Goal: Information Seeking & Learning: Learn about a topic

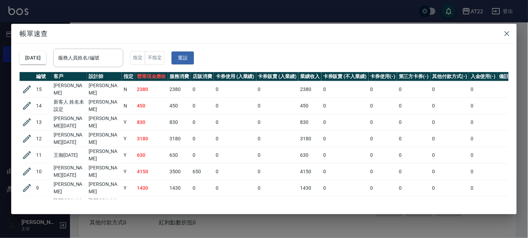
click at [233, 15] on div "帳單速查 2025/10/15 服務人員姓名/編號 服務人員姓名/編號 指定 不指定 重設 編號 客戶 設計師 指定 營業現金應收 服務消費 店販消費 卡券使…" at bounding box center [264, 119] width 528 height 238
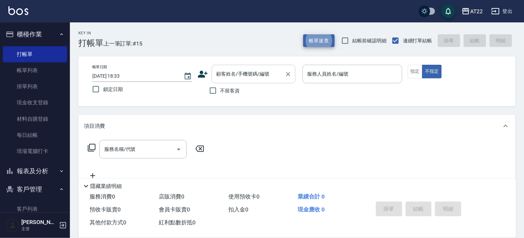
click at [243, 73] on input "顧客姓名/手機號碼/編號" at bounding box center [248, 74] width 67 height 12
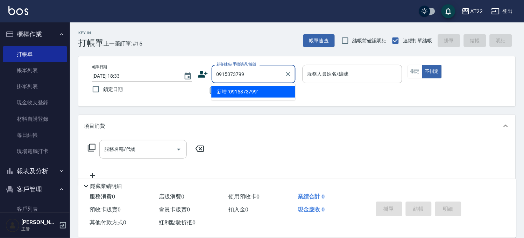
click at [262, 94] on li "新增 "0915373799"" at bounding box center [253, 92] width 84 height 12
type input "0915373799"
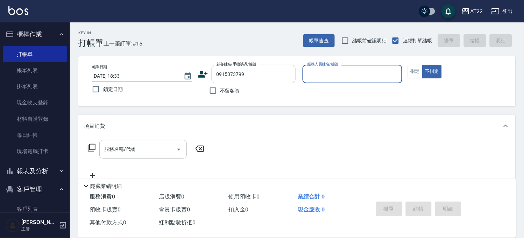
click at [207, 74] on icon at bounding box center [203, 74] width 10 height 10
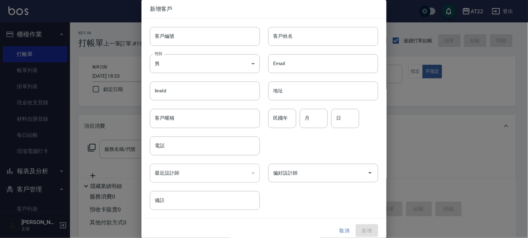
type input "0915373799"
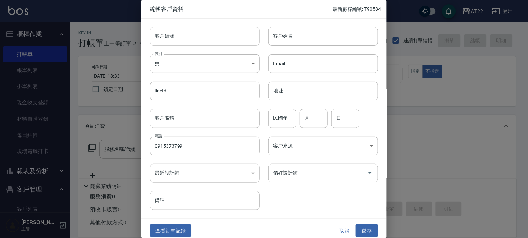
click at [206, 38] on input "客戶編號" at bounding box center [205, 36] width 110 height 19
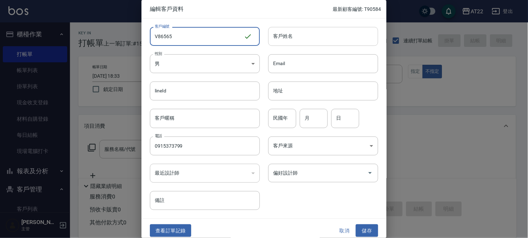
type input "V86565"
click at [336, 41] on input "客戶姓名" at bounding box center [323, 36] width 110 height 19
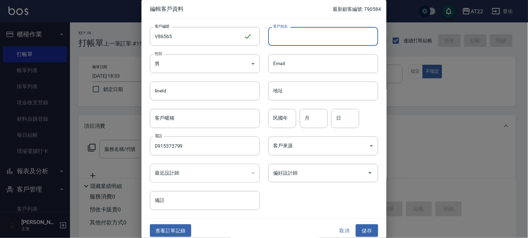
type input "ㄑ"
type input "陳姿伊27.10.15"
click at [276, 121] on input "民國年" at bounding box center [282, 118] width 28 height 19
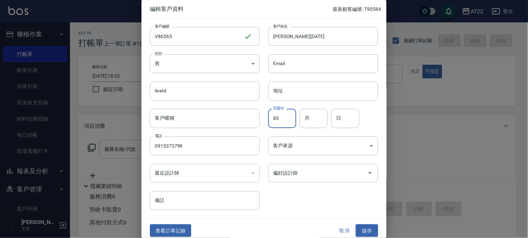
type input "85"
type input "9"
type input "5"
click at [372, 223] on div "查看訂單記錄 取消 儲存" at bounding box center [263, 231] width 245 height 24
click at [372, 228] on button "儲存" at bounding box center [367, 230] width 22 height 13
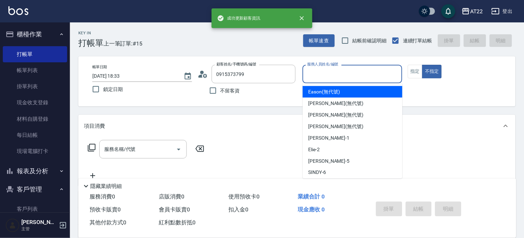
click at [336, 79] on input "服務人員姓名/編號" at bounding box center [352, 74] width 93 height 12
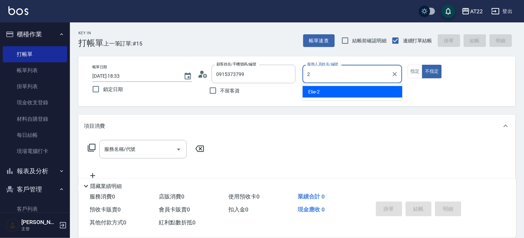
type input "Elie-2"
type button "false"
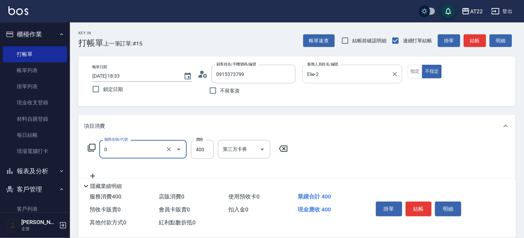
type input "有機洗髮(0)"
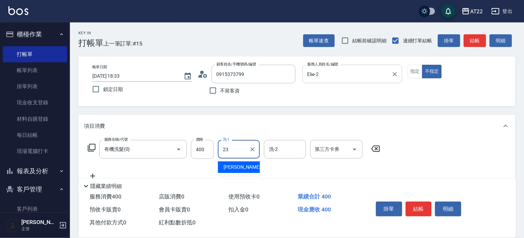
type input "Yuri-23"
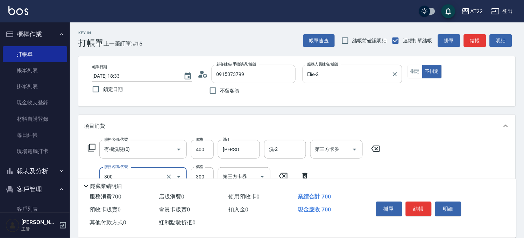
type input "剪髮(300)"
type input "250"
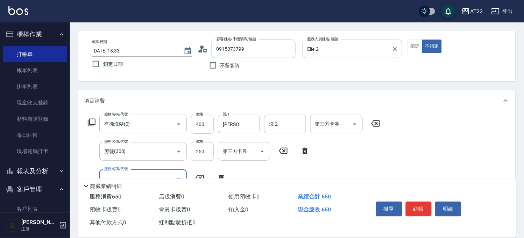
scroll to position [39, 0]
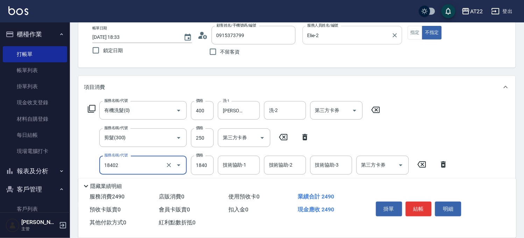
type input "染髮M(18402)"
type input "1430"
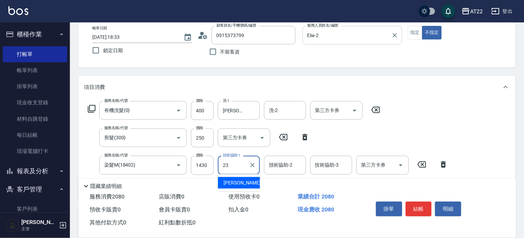
type input "Yuri-23"
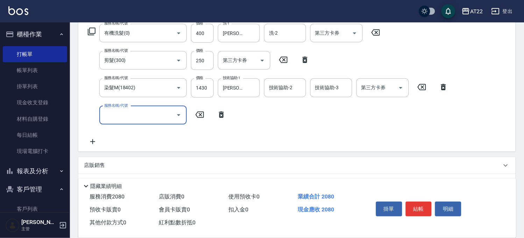
scroll to position [117, 0]
type input "頭皮隔離液(A3201)"
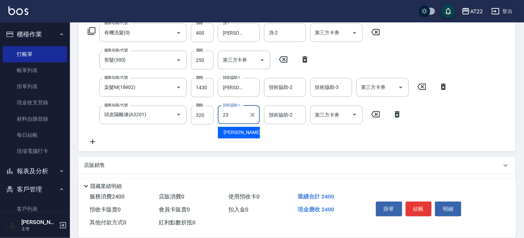
type input "Yuri-23"
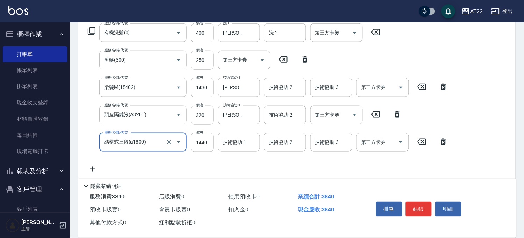
type input "結構式三段(a1800)"
type input "1587"
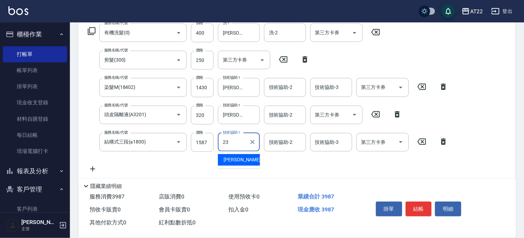
type input "Yuri-23"
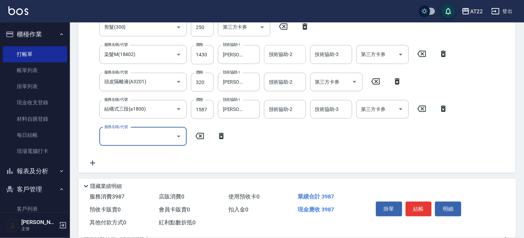
scroll to position [194, 0]
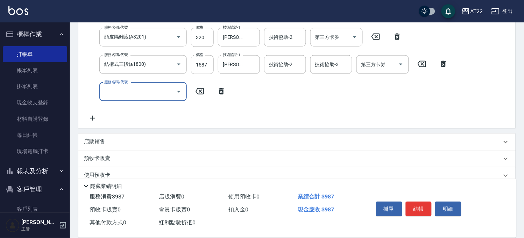
click at [165, 135] on div "店販銷售" at bounding box center [296, 142] width 437 height 17
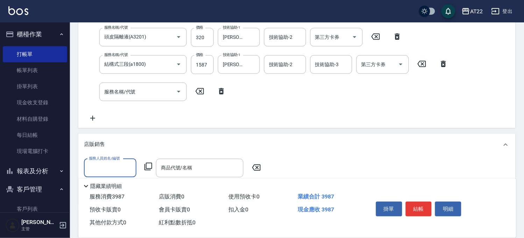
scroll to position [0, 0]
type input "Elie-2"
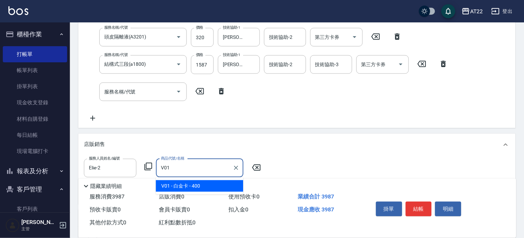
type input "白金卡"
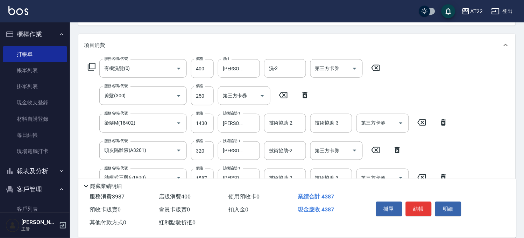
scroll to position [39, 0]
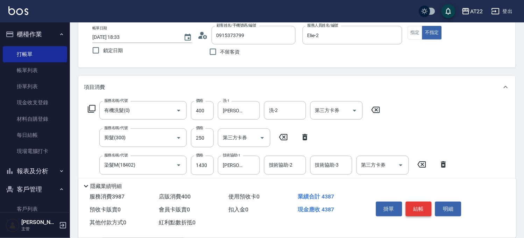
click at [419, 204] on button "結帳" at bounding box center [419, 209] width 26 height 15
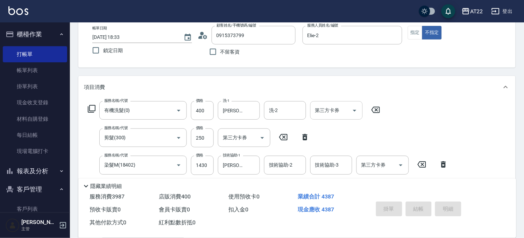
type input "2025/10/15 19:38"
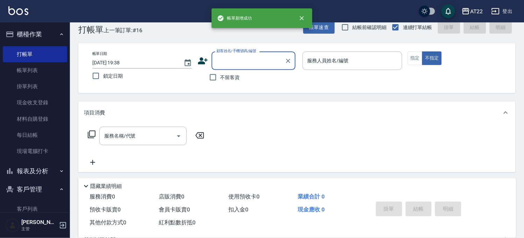
scroll to position [0, 0]
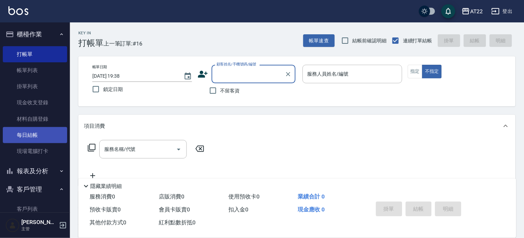
click at [36, 128] on link "每日結帳" at bounding box center [35, 135] width 64 height 16
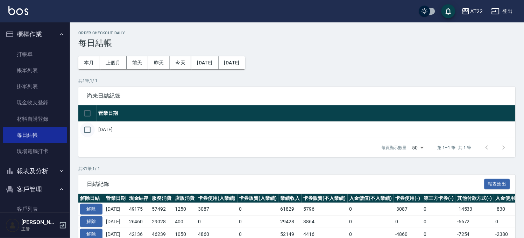
click at [88, 128] on input "checkbox" at bounding box center [87, 129] width 15 height 15
checkbox input "true"
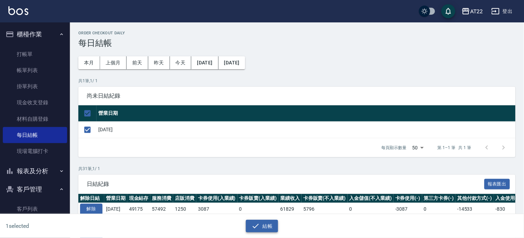
click at [258, 222] on icon "button" at bounding box center [256, 226] width 8 height 8
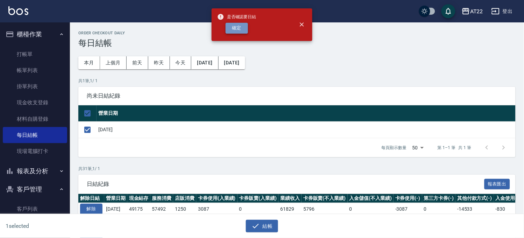
click at [243, 29] on button "確定" at bounding box center [237, 28] width 22 height 11
checkbox input "false"
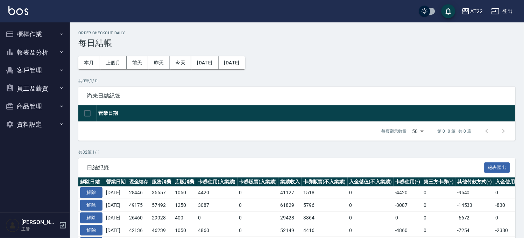
click at [40, 50] on button "報表及分析" at bounding box center [35, 52] width 64 height 18
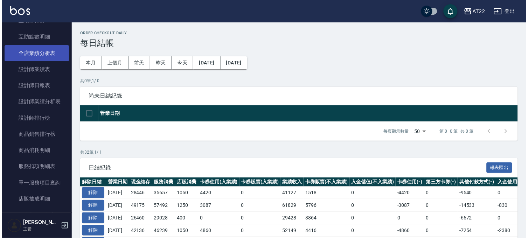
scroll to position [117, 0]
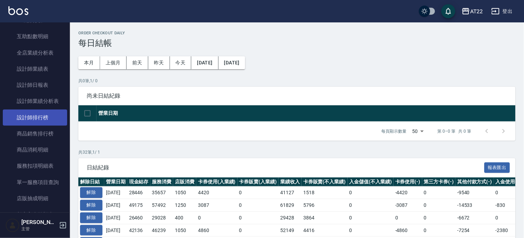
click at [43, 117] on link "設計師排行榜" at bounding box center [35, 118] width 64 height 16
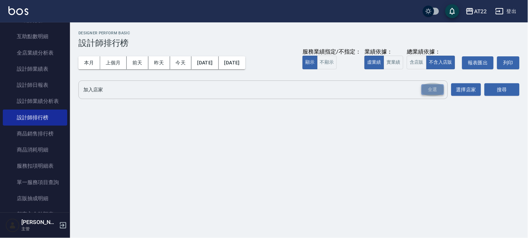
click at [429, 92] on div "全選" at bounding box center [432, 89] width 22 height 11
click at [128, 89] on icon at bounding box center [129, 90] width 8 height 8
click at [505, 90] on button "搜尋" at bounding box center [501, 90] width 35 height 13
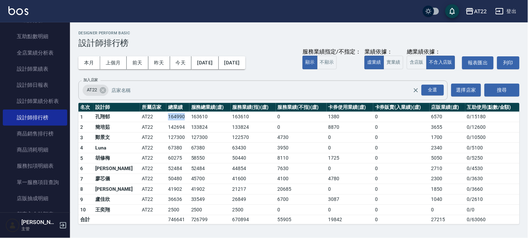
drag, startPoint x: 141, startPoint y: 117, endPoint x: 165, endPoint y: 116, distance: 24.5
click at [165, 116] on tr "1 孔翔郁 AT22 164990 163610 163610 0 1380 0 6570 0 / 15180" at bounding box center [298, 117] width 441 height 10
copy tr "164990"
click at [189, 154] on td "58550" at bounding box center [209, 158] width 41 height 10
drag, startPoint x: 424, startPoint y: 115, endPoint x: 437, endPoint y: 117, distance: 13.8
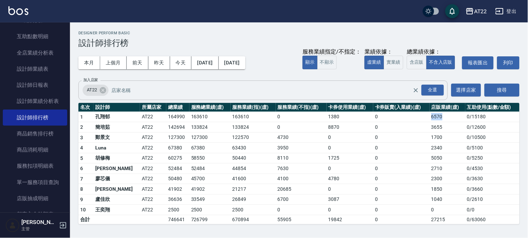
click at [437, 117] on tr "1 孔翔郁 AT22 164990 163610 163610 0 1380 0 6570 0 / 15180" at bounding box center [298, 117] width 441 height 10
copy tr "6570"
drag, startPoint x: 120, startPoint y: 132, endPoint x: 142, endPoint y: 128, distance: 22.4
click at [140, 132] on td "AT22" at bounding box center [153, 137] width 26 height 10
drag, startPoint x: 148, startPoint y: 127, endPoint x: 166, endPoint y: 127, distance: 18.5
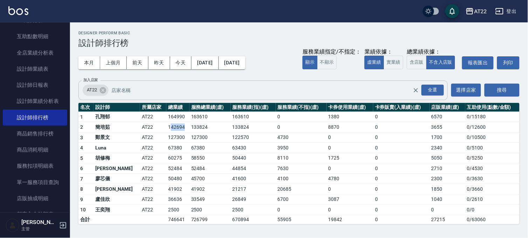
click at [166, 127] on td "142694" at bounding box center [177, 127] width 23 height 10
click at [166, 125] on td "142694" at bounding box center [177, 127] width 23 height 10
drag, startPoint x: 145, startPoint y: 125, endPoint x: 163, endPoint y: 125, distance: 18.2
click at [166, 125] on td "142694" at bounding box center [177, 127] width 23 height 10
copy td "142694"
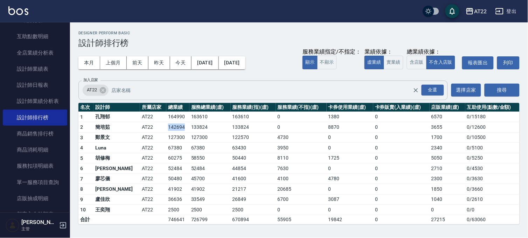
click at [166, 126] on td "142694" at bounding box center [177, 127] width 23 height 10
drag, startPoint x: 148, startPoint y: 138, endPoint x: 165, endPoint y: 137, distance: 16.8
click at [166, 137] on td "127300" at bounding box center [177, 137] width 23 height 10
click at [166, 136] on td "127300" at bounding box center [177, 137] width 23 height 10
drag, startPoint x: 149, startPoint y: 136, endPoint x: 153, endPoint y: 136, distance: 3.9
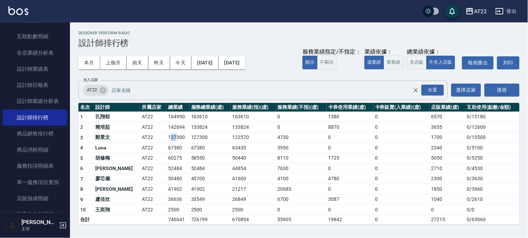
click at [166, 136] on td "127300" at bounding box center [177, 137] width 23 height 10
drag, startPoint x: 143, startPoint y: 136, endPoint x: 167, endPoint y: 139, distance: 23.7
click at [167, 139] on tr "3 鄭景文 AT22 127300 127300 122570 4730 0 0 1700 0 / 10500" at bounding box center [298, 137] width 441 height 10
copy tr "127300"
drag, startPoint x: 142, startPoint y: 148, endPoint x: 159, endPoint y: 149, distance: 16.1
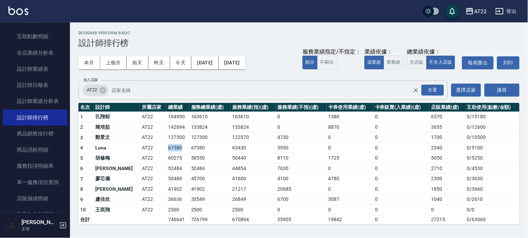
click at [159, 149] on tr "4 [PERSON_NAME] AT22 67380 67380 63430 3950 0 0 2340 0 / 5100" at bounding box center [298, 148] width 441 height 10
copy tr "67380"
click at [140, 169] on td "AT22" at bounding box center [153, 168] width 26 height 10
drag, startPoint x: 142, startPoint y: 159, endPoint x: 161, endPoint y: 159, distance: 18.9
click at [161, 159] on tr "5 胡修梅 AT22 60275 58550 50440 8110 1725 0 5050 0 / 5250" at bounding box center [298, 158] width 441 height 10
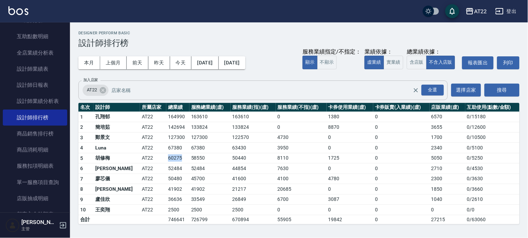
copy tr "60275"
drag, startPoint x: 141, startPoint y: 167, endPoint x: 160, endPoint y: 167, distance: 18.9
click at [160, 167] on tr "6 [PERSON_NAME] AT22 52484 52484 44854 7630 0 0 2710 0 / 4530" at bounding box center [298, 168] width 441 height 10
click at [189, 164] on td "52484" at bounding box center [209, 168] width 41 height 10
drag, startPoint x: 141, startPoint y: 166, endPoint x: 162, endPoint y: 168, distance: 20.8
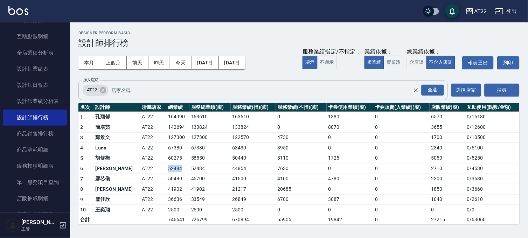
click at [162, 168] on tr "6 [PERSON_NAME] AT22 52484 52484 44854 7630 0 0 2710 0 / 4530" at bounding box center [298, 168] width 441 height 10
copy tr "52484"
click at [166, 179] on td "50480" at bounding box center [177, 179] width 23 height 10
drag, startPoint x: 145, startPoint y: 178, endPoint x: 159, endPoint y: 178, distance: 13.7
click at [166, 178] on td "50480" at bounding box center [177, 179] width 23 height 10
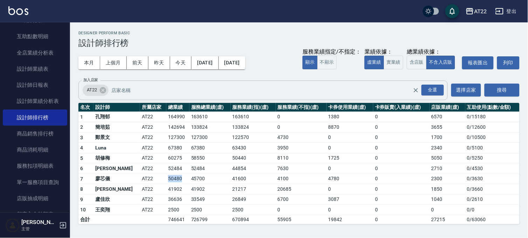
copy td "50480"
drag, startPoint x: 143, startPoint y: 187, endPoint x: 166, endPoint y: 190, distance: 23.1
click at [166, 190] on tr "8 [PERSON_NAME] AT22 41902 41902 21217 20685 0 0 1850 0 / 3660" at bounding box center [298, 189] width 441 height 10
copy tr "41902"
drag, startPoint x: 153, startPoint y: 197, endPoint x: 163, endPoint y: 199, distance: 11.0
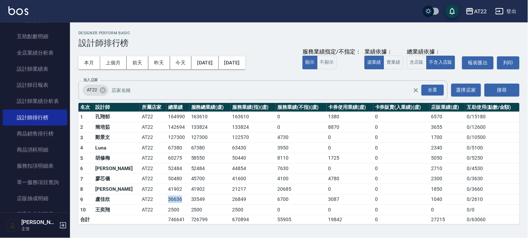
click at [166, 199] on td "36636" at bounding box center [177, 199] width 23 height 10
copy td "36636"
drag, startPoint x: 143, startPoint y: 158, endPoint x: 137, endPoint y: 147, distance: 12.5
click at [143, 158] on td "AT22" at bounding box center [153, 158] width 26 height 10
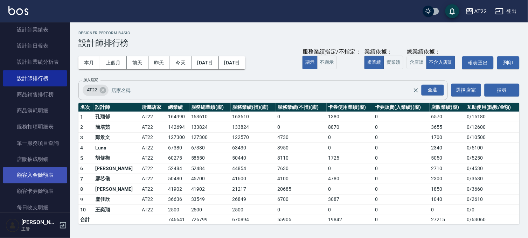
scroll to position [78, 0]
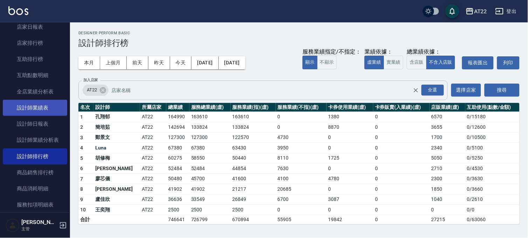
click at [43, 106] on link "設計師業績表" at bounding box center [35, 108] width 64 height 16
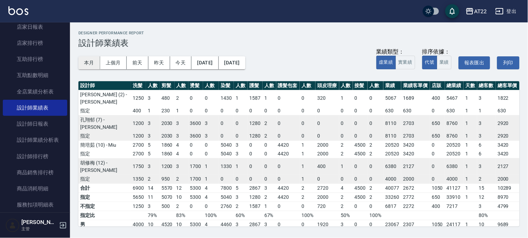
click at [99, 61] on button "本月" at bounding box center [89, 62] width 22 height 13
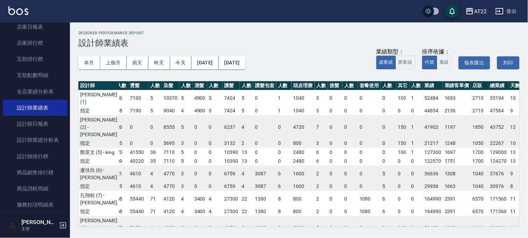
scroll to position [0, 79]
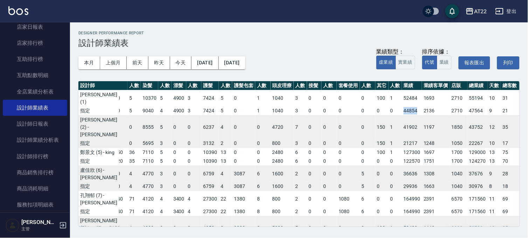
drag, startPoint x: 376, startPoint y: 110, endPoint x: 394, endPoint y: 111, distance: 17.9
click at [394, 111] on tr "指定 9350 22 5910 18 7190 5 9040 4 4900 3 7424 5 0 1 1040 3 0 0 0 0 0 0 44854 213…" at bounding box center [271, 110] width 542 height 9
click at [171, 129] on td "0" at bounding box center [178, 127] width 15 height 24
drag, startPoint x: 378, startPoint y: 144, endPoint x: 393, endPoint y: 144, distance: 15.1
click at [402, 144] on td "21217" at bounding box center [412, 143] width 20 height 9
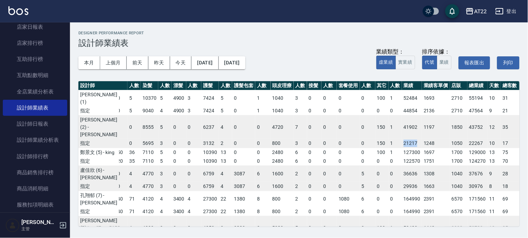
click at [158, 157] on td "5" at bounding box center [164, 152] width 13 height 9
drag, startPoint x: 372, startPoint y: 176, endPoint x: 395, endPoint y: 177, distance: 22.4
click at [395, 166] on tr "指定 30850 70 31520 69 40220 35 7110 5 0 0 10390 13 0 0 2480 6 0 0 0 0 0 0 122570…" at bounding box center [271, 161] width 542 height 9
click at [141, 153] on td "7110" at bounding box center [149, 152] width 17 height 9
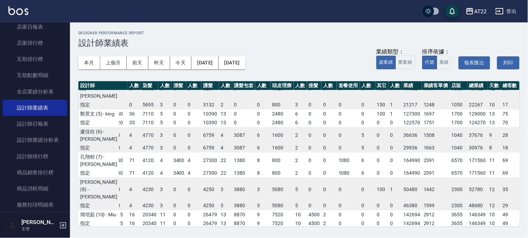
scroll to position [39, 79]
drag, startPoint x: 377, startPoint y: 171, endPoint x: 393, endPoint y: 170, distance: 16.1
click at [402, 152] on td "29936" at bounding box center [412, 147] width 20 height 9
click at [201, 152] on td "6759" at bounding box center [209, 147] width 17 height 9
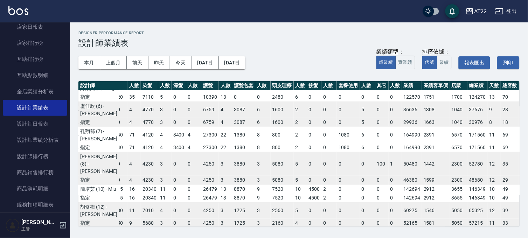
scroll to position [78, 79]
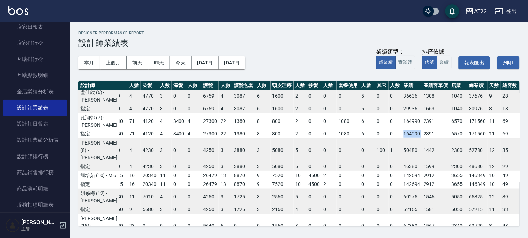
drag, startPoint x: 377, startPoint y: 163, endPoint x: 397, endPoint y: 166, distance: 20.4
click at [397, 139] on tr "指定 27100 67 44370 68 55440 71 4120 4 3400 4 27300 22 1380 8 800 2 0 0 1080 6 0 …" at bounding box center [271, 133] width 542 height 9
click at [201, 129] on td "27300" at bounding box center [209, 121] width 17 height 16
drag, startPoint x: 377, startPoint y: 195, endPoint x: 393, endPoint y: 197, distance: 16.6
click at [402, 171] on td "46380" at bounding box center [412, 166] width 20 height 9
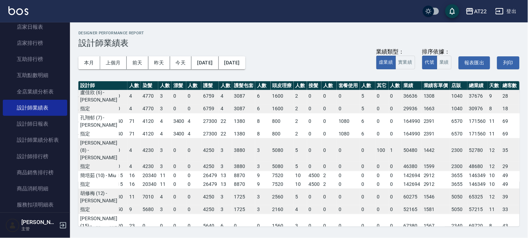
click at [127, 113] on td "4" at bounding box center [133, 108] width 13 height 9
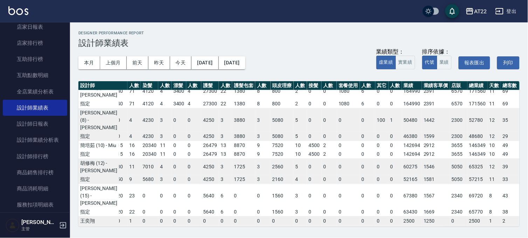
scroll to position [155, 79]
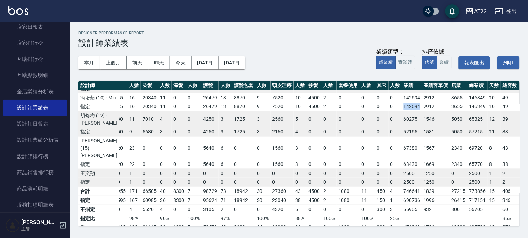
drag, startPoint x: 379, startPoint y: 152, endPoint x: 395, endPoint y: 153, distance: 16.1
click at [395, 111] on tr "指定 20600 48 19470 42 34915 16 20340 11 0 0 26479 13 8870 9 7520 10 4500 2 0 0 0…" at bounding box center [271, 106] width 542 height 9
click at [171, 102] on td "0" at bounding box center [178, 97] width 15 height 9
drag, startPoint x: 373, startPoint y: 183, endPoint x: 391, endPoint y: 184, distance: 18.2
click at [391, 136] on tr "指定 14050 33 11250 29 13050 9 5680 3 0 0 4250 3 1725 3 2160 4 0 0 0 0 0 0 52165 …" at bounding box center [271, 131] width 542 height 9
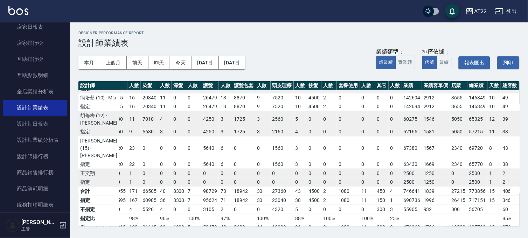
click at [158, 111] on td "11" at bounding box center [164, 106] width 13 height 9
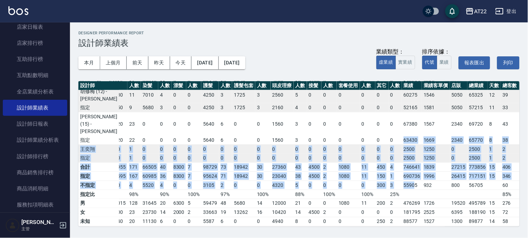
scroll to position [237, 79]
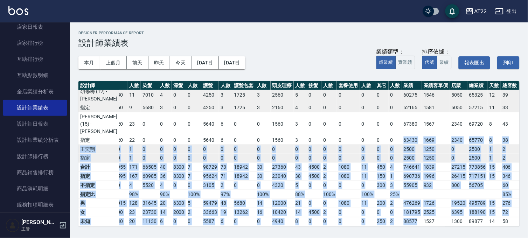
drag, startPoint x: 379, startPoint y: 216, endPoint x: 394, endPoint y: 205, distance: 18.6
click at [394, 215] on table "設計師 洗髮 人數 剪髮 人數 燙髮 人數 染髮 人數 漂髮 人數 護髮 人數 護髮包套 人數 頭皮理療 人數 接髮 人數 套餐使用 人數 其它 人數 業績 …" at bounding box center [271, 64] width 542 height 325
click at [402, 181] on td "55905" at bounding box center [412, 185] width 20 height 9
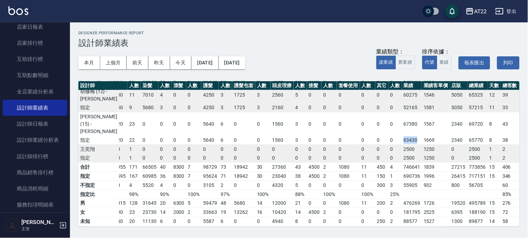
drag, startPoint x: 378, startPoint y: 132, endPoint x: 393, endPoint y: 137, distance: 15.6
click at [402, 137] on td "63430" at bounding box center [412, 140] width 20 height 9
click at [186, 136] on td "0" at bounding box center [193, 140] width 15 height 9
drag, startPoint x: 184, startPoint y: 162, endPoint x: 167, endPoint y: 153, distance: 19.1
click at [175, 162] on tr "合計 176150 413 157670 359 186955 171 66505 40 8300 7 98729 73 18942 30 27360 43 …" at bounding box center [271, 166] width 542 height 9
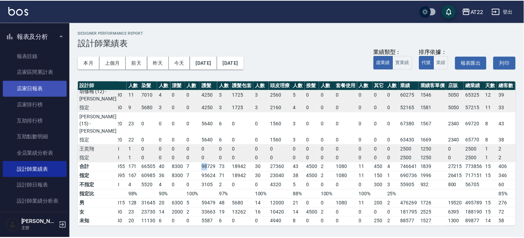
scroll to position [0, 0]
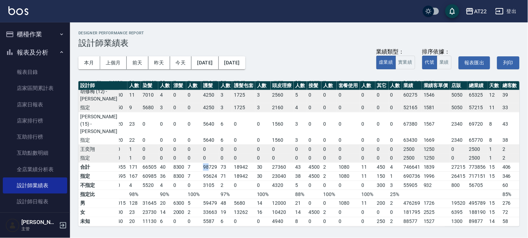
click at [29, 57] on button "報表及分析" at bounding box center [35, 52] width 64 height 18
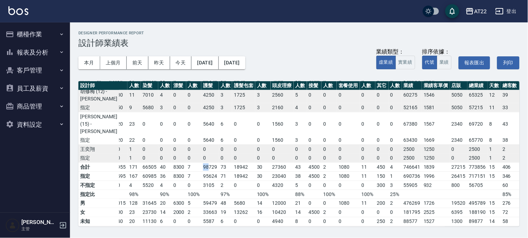
click at [39, 51] on button "報表及分析" at bounding box center [35, 52] width 64 height 18
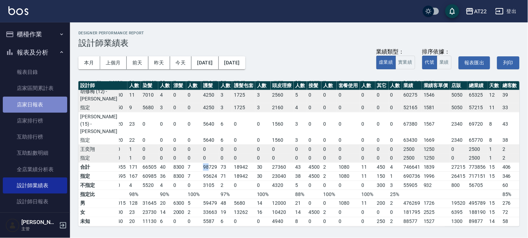
click at [44, 105] on link "店家日報表" at bounding box center [35, 105] width 64 height 16
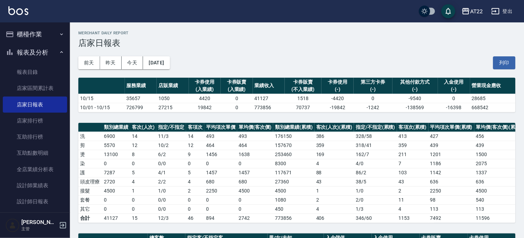
click at [292, 176] on td "117671" at bounding box center [293, 172] width 41 height 9
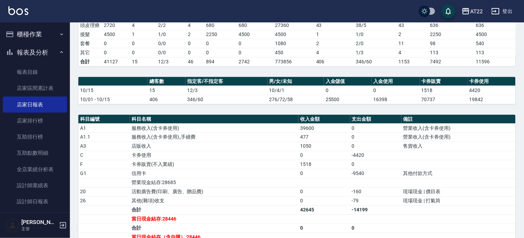
scroll to position [155, 0]
